Goal: Find specific page/section: Find specific page/section

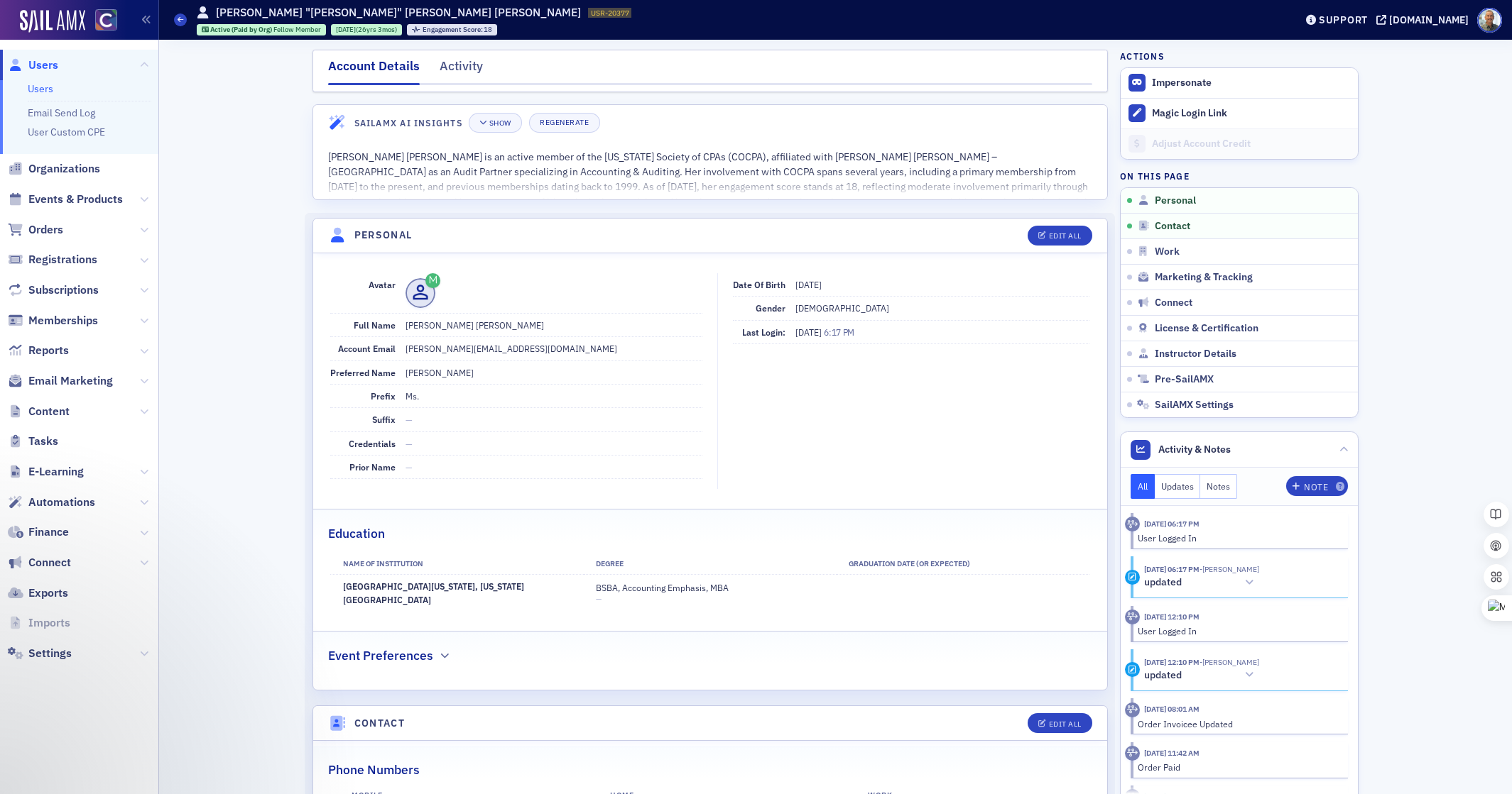
click at [46, 87] on link "Users" at bounding box center [40, 88] width 26 height 12
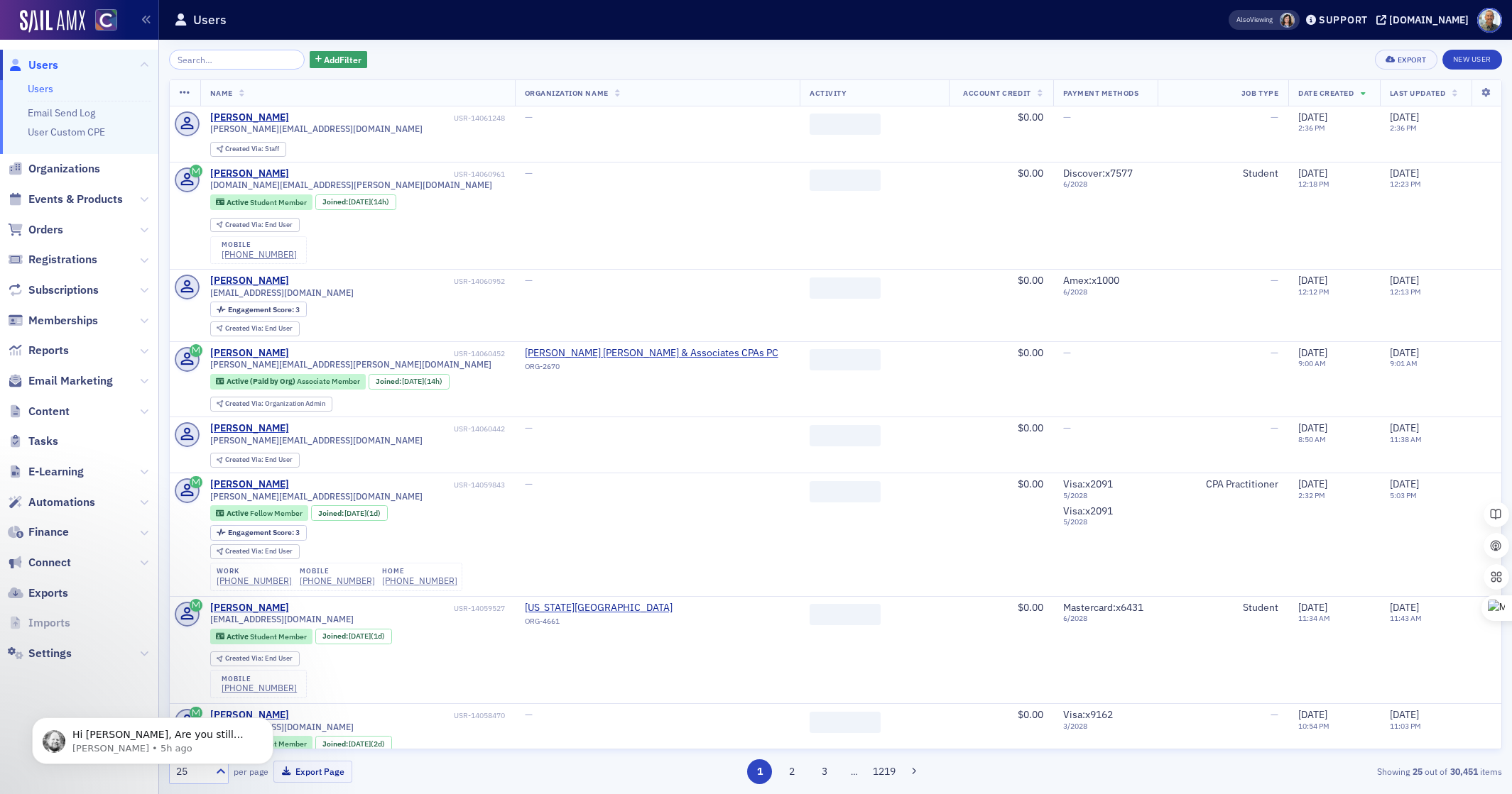
click at [240, 60] on input "search" at bounding box center [237, 59] width 136 height 20
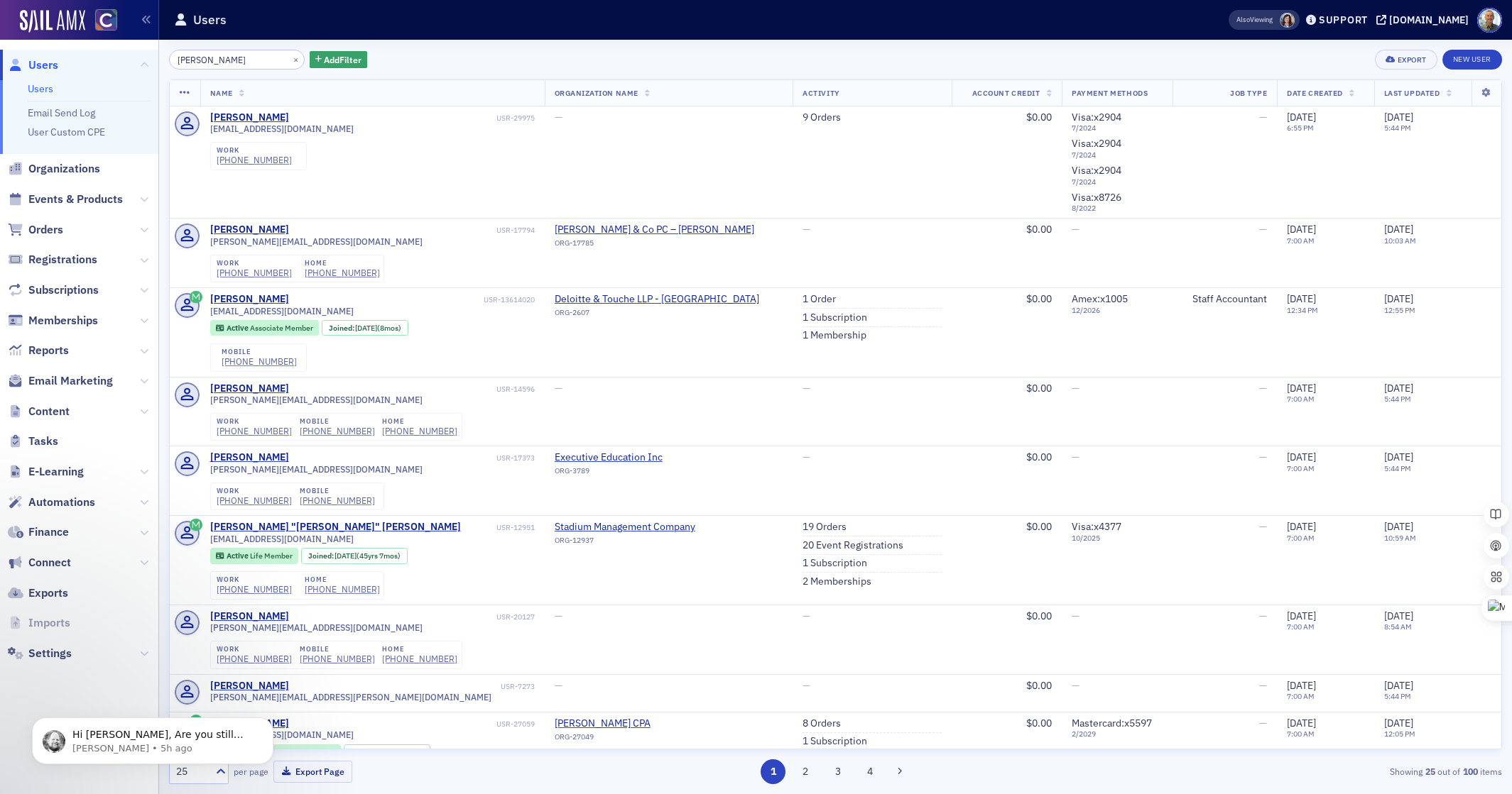
type input "[PERSON_NAME]"
